Goal: Answer question/provide support

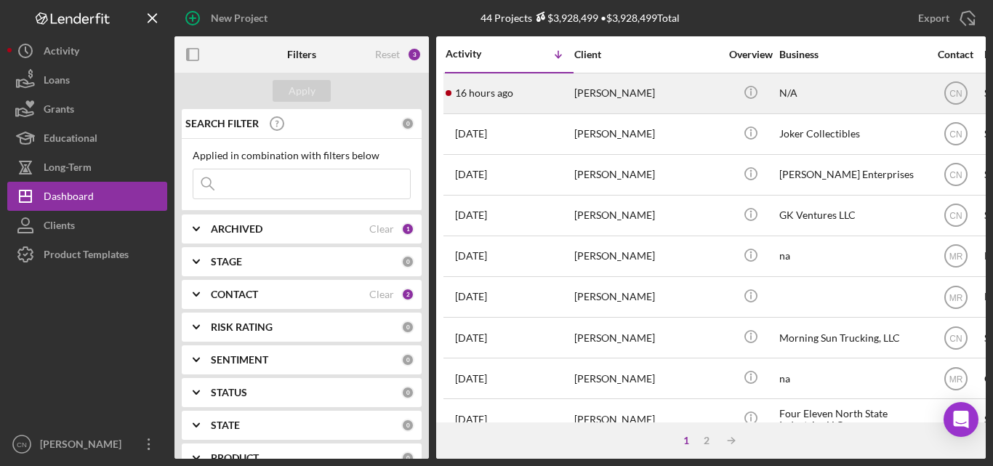
click at [584, 94] on div "[PERSON_NAME]" at bounding box center [646, 93] width 145 height 39
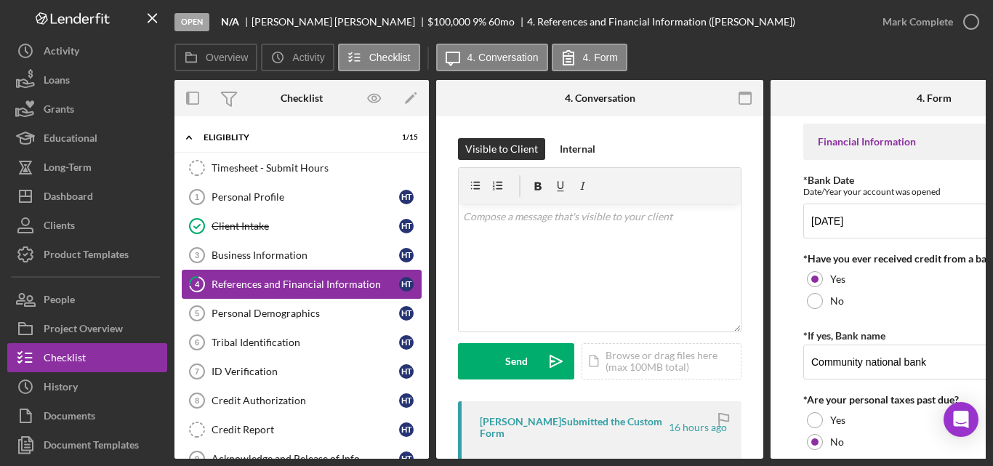
scroll to position [73, 0]
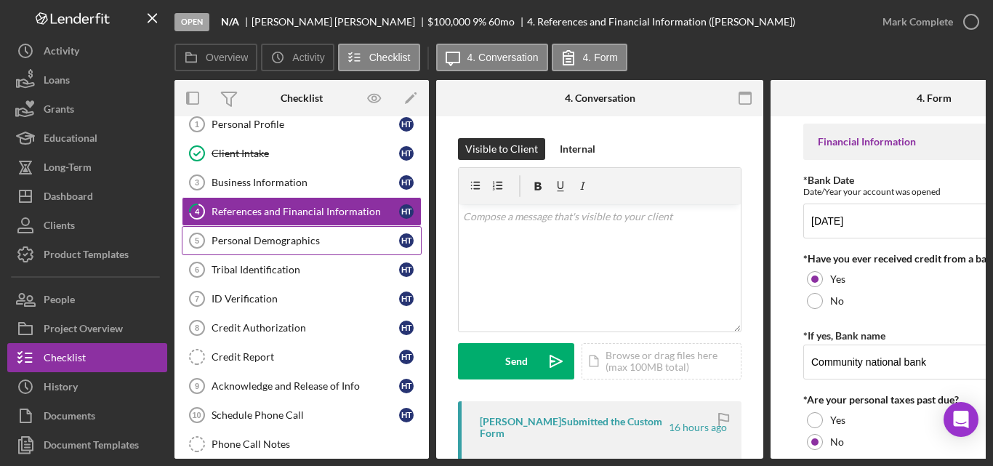
click at [289, 241] on div "Personal Demographics" at bounding box center [305, 241] width 188 height 12
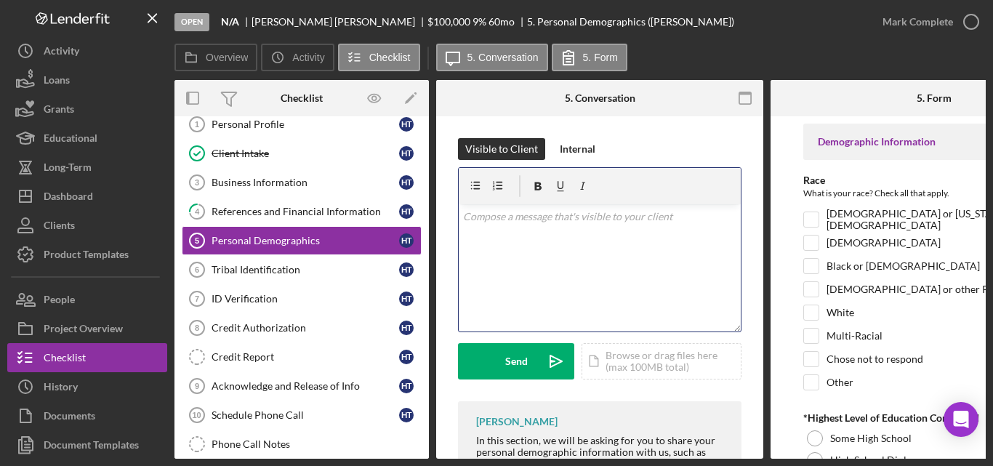
click at [539, 221] on p at bounding box center [600, 217] width 274 height 16
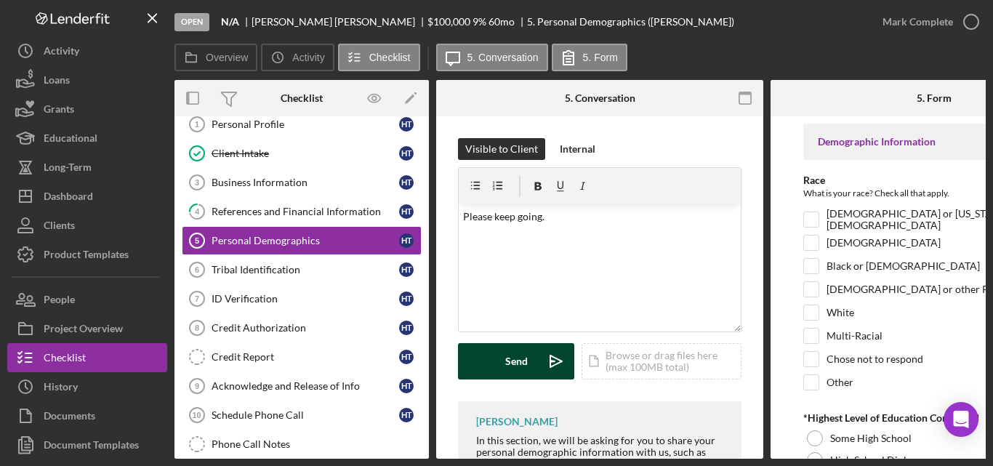
click at [510, 369] on div "Send" at bounding box center [516, 361] width 23 height 36
